Goal: Task Accomplishment & Management: Use online tool/utility

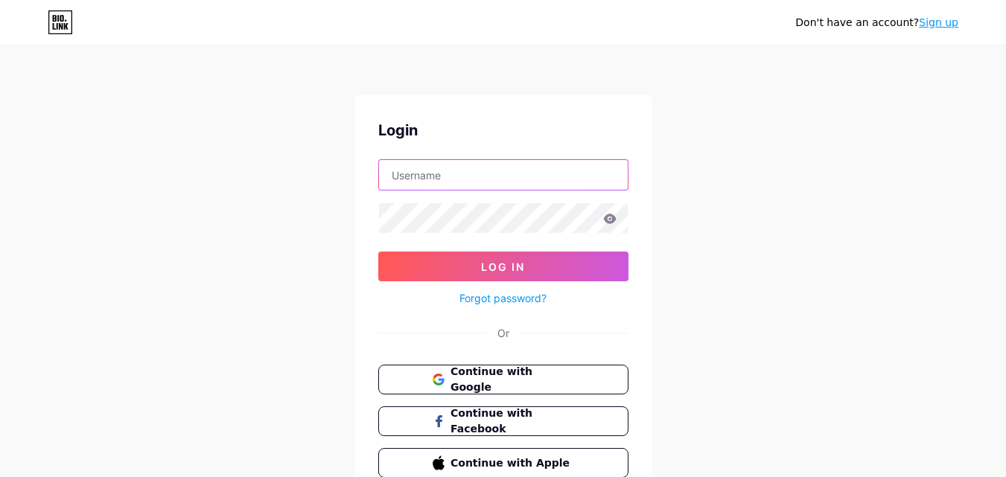
paste input "noworrieztimer"
type input "noworrieztimer"
click at [430, 237] on form "noworrieztimer Log In Forgot password?" at bounding box center [503, 233] width 250 height 148
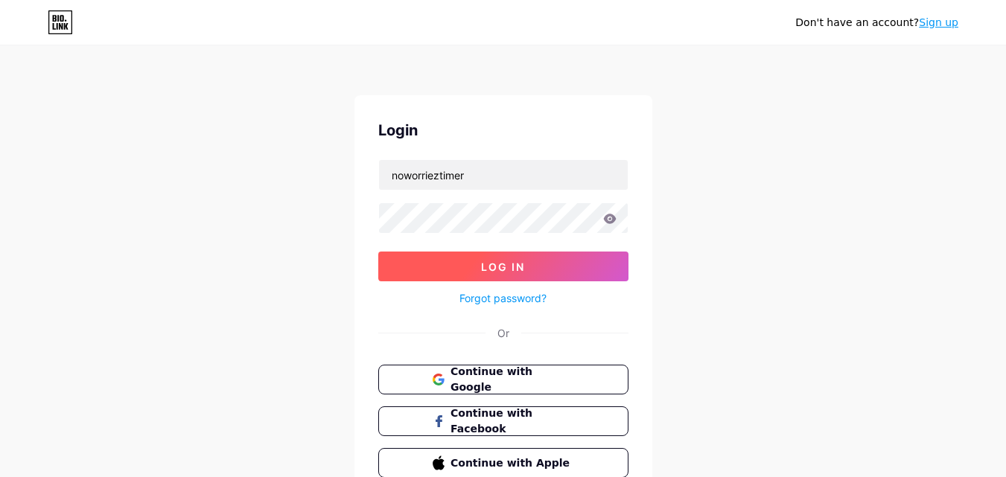
click at [455, 264] on button "Log In" at bounding box center [503, 267] width 250 height 30
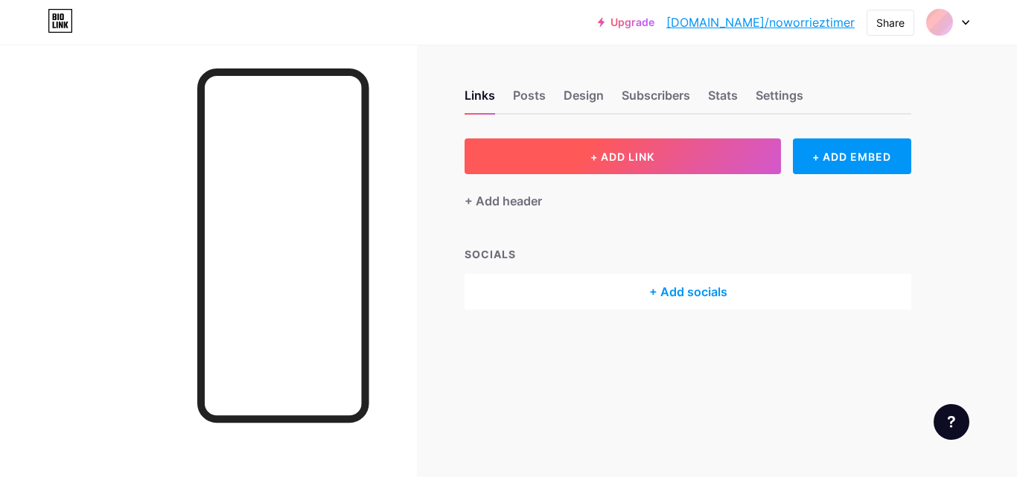
click at [605, 157] on span "+ ADD LINK" at bounding box center [622, 156] width 64 height 13
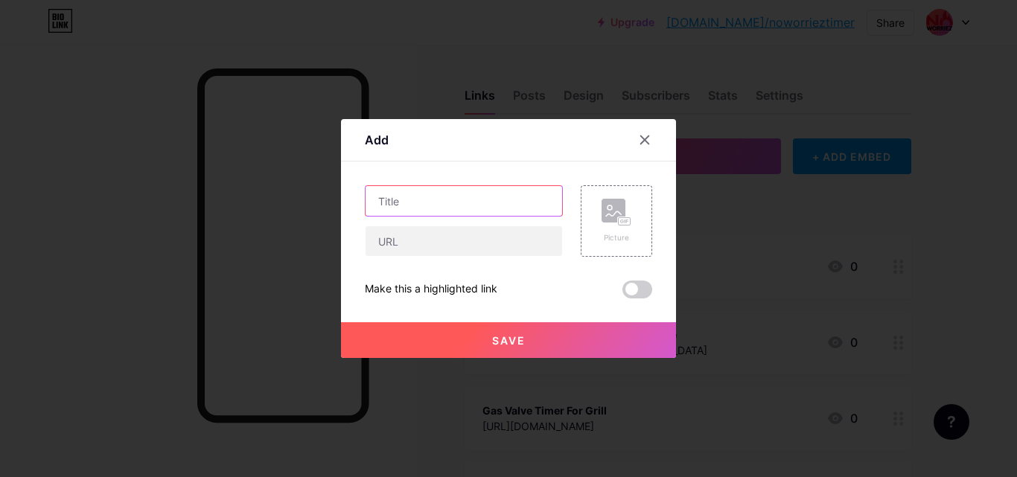
click at [406, 195] on input "text" at bounding box center [463, 201] width 197 height 30
paste input "[PERSON_NAME] Gas Grill Parts"
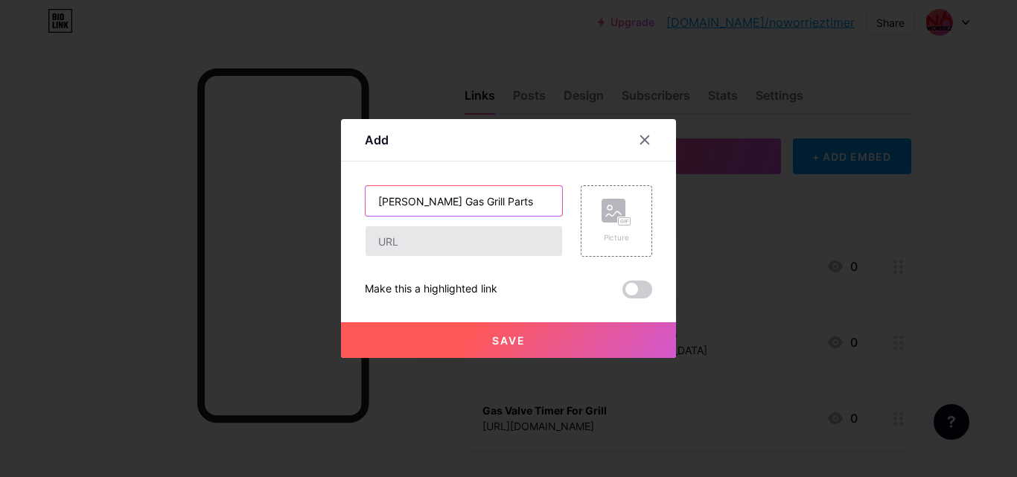
type input "[PERSON_NAME] Gas Grill Parts"
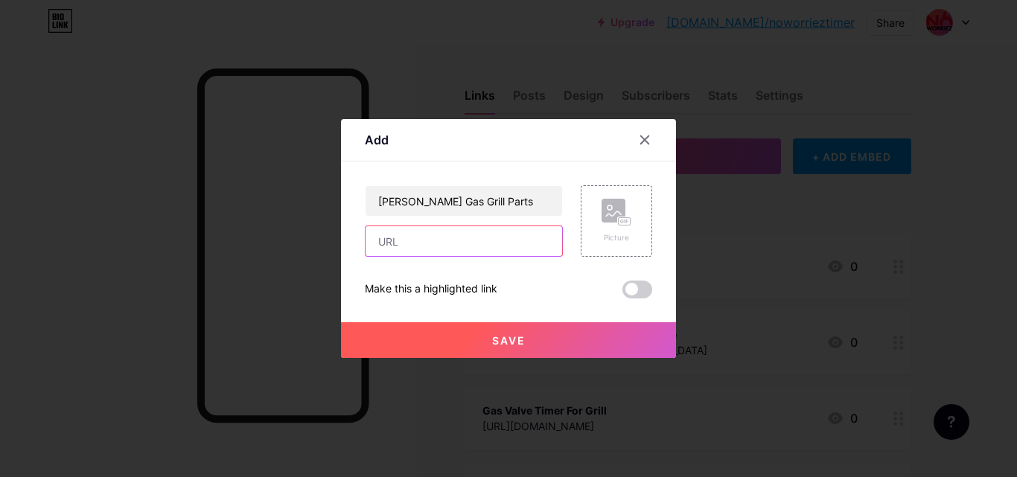
click at [395, 243] on input "text" at bounding box center [463, 241] width 197 height 30
paste input "[URL][DOMAIN_NAME]"
type input "[URL][DOMAIN_NAME]"
click at [535, 346] on button "Save" at bounding box center [508, 340] width 335 height 36
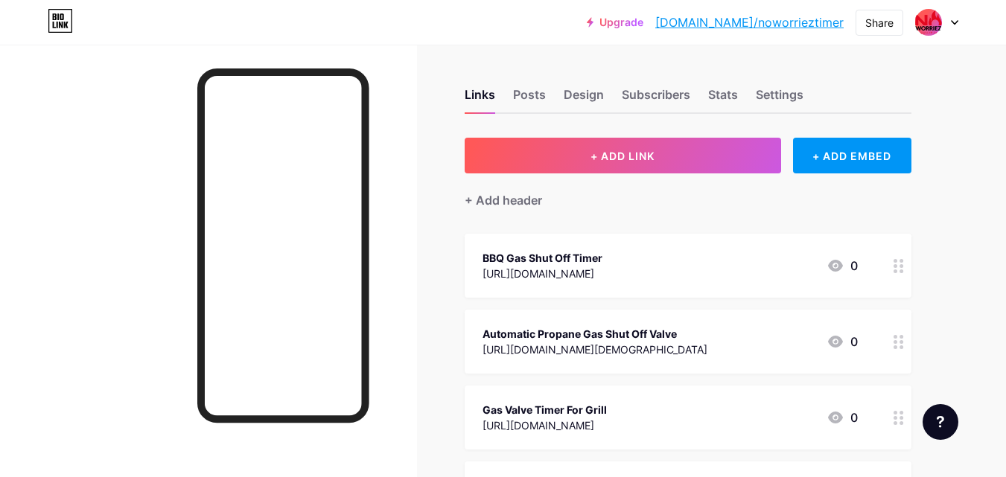
scroll to position [0, 0]
click at [878, 14] on div "Upgrade [DOMAIN_NAME]/noworr... [DOMAIN_NAME]/noworrieztimer Share Switch accou…" at bounding box center [503, 22] width 1006 height 45
click at [878, 15] on div "Share" at bounding box center [879, 23] width 28 height 16
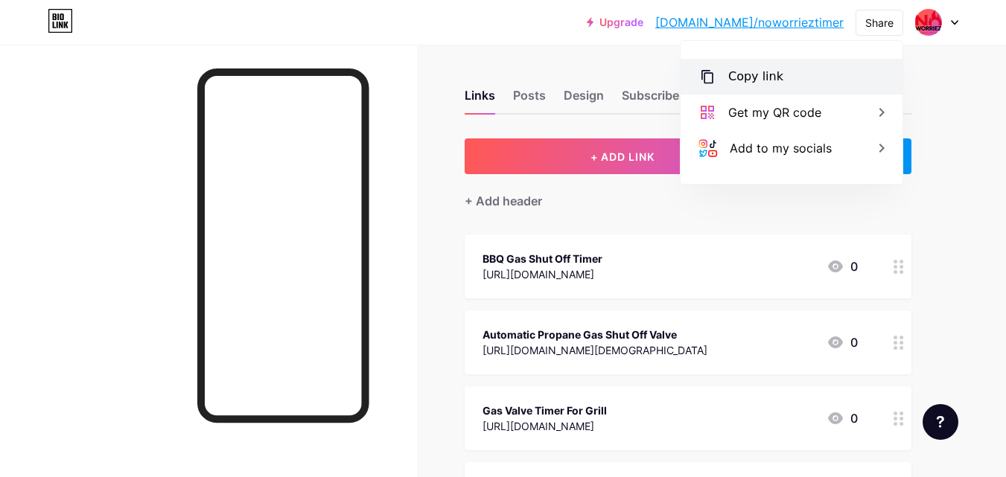
click at [725, 91] on div "Copy link" at bounding box center [791, 77] width 222 height 36
